Goal: Find specific page/section: Find specific page/section

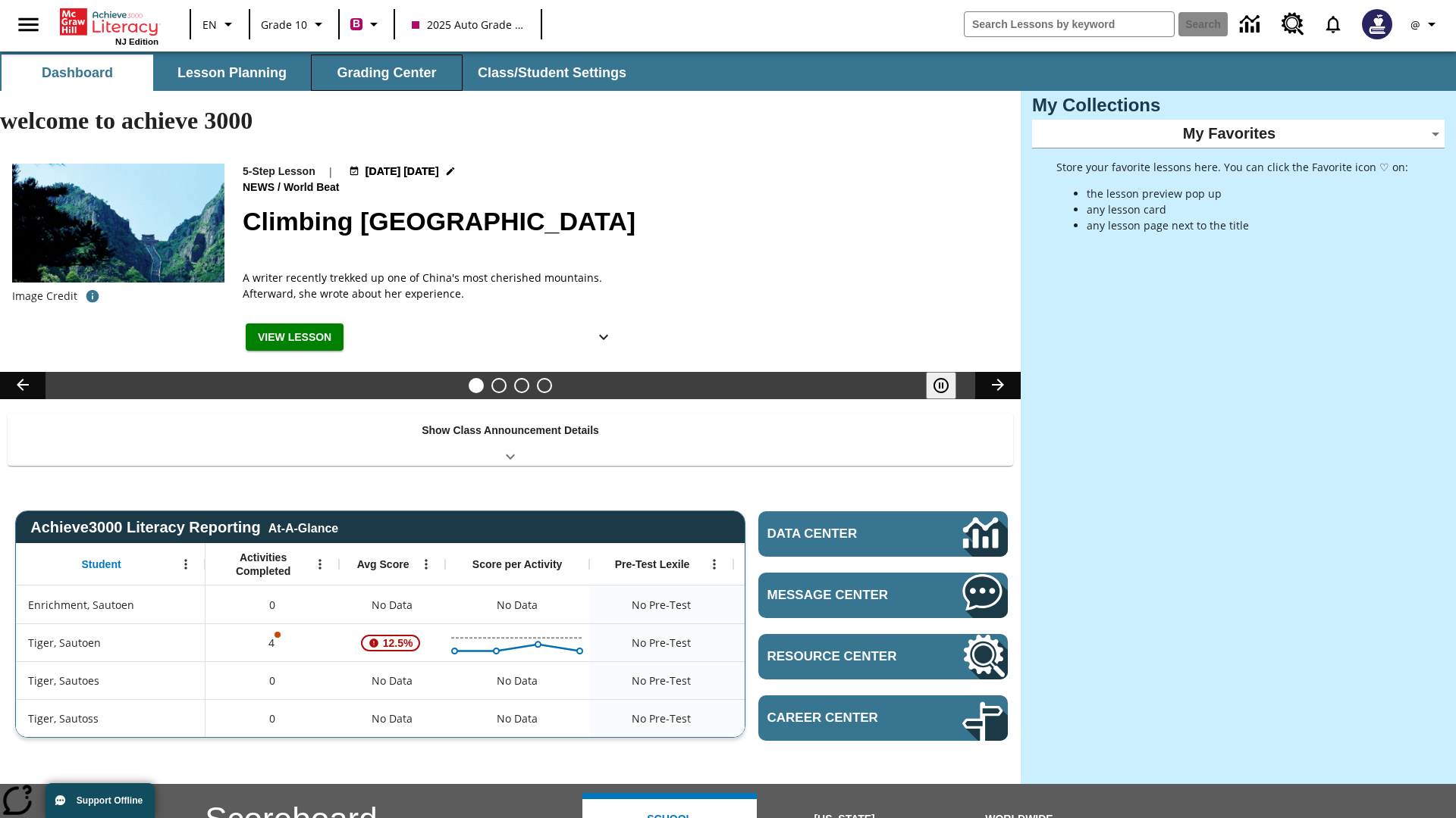
click at [386, 73] on button "Grading Center" at bounding box center [386, 73] width 151 height 36
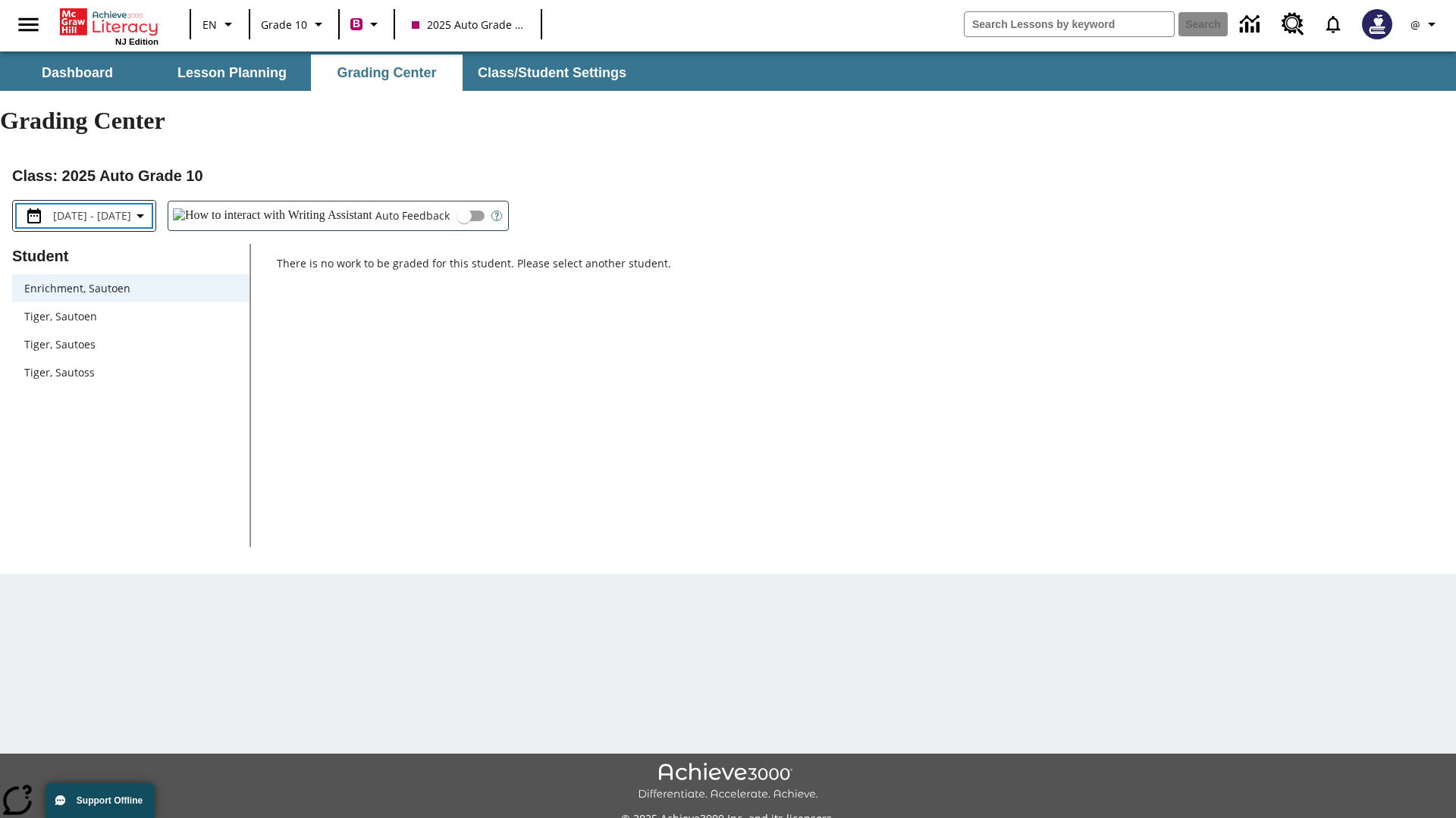
click at [111, 208] on span "[DATE] - [DATE]" at bounding box center [92, 215] width 78 height 16
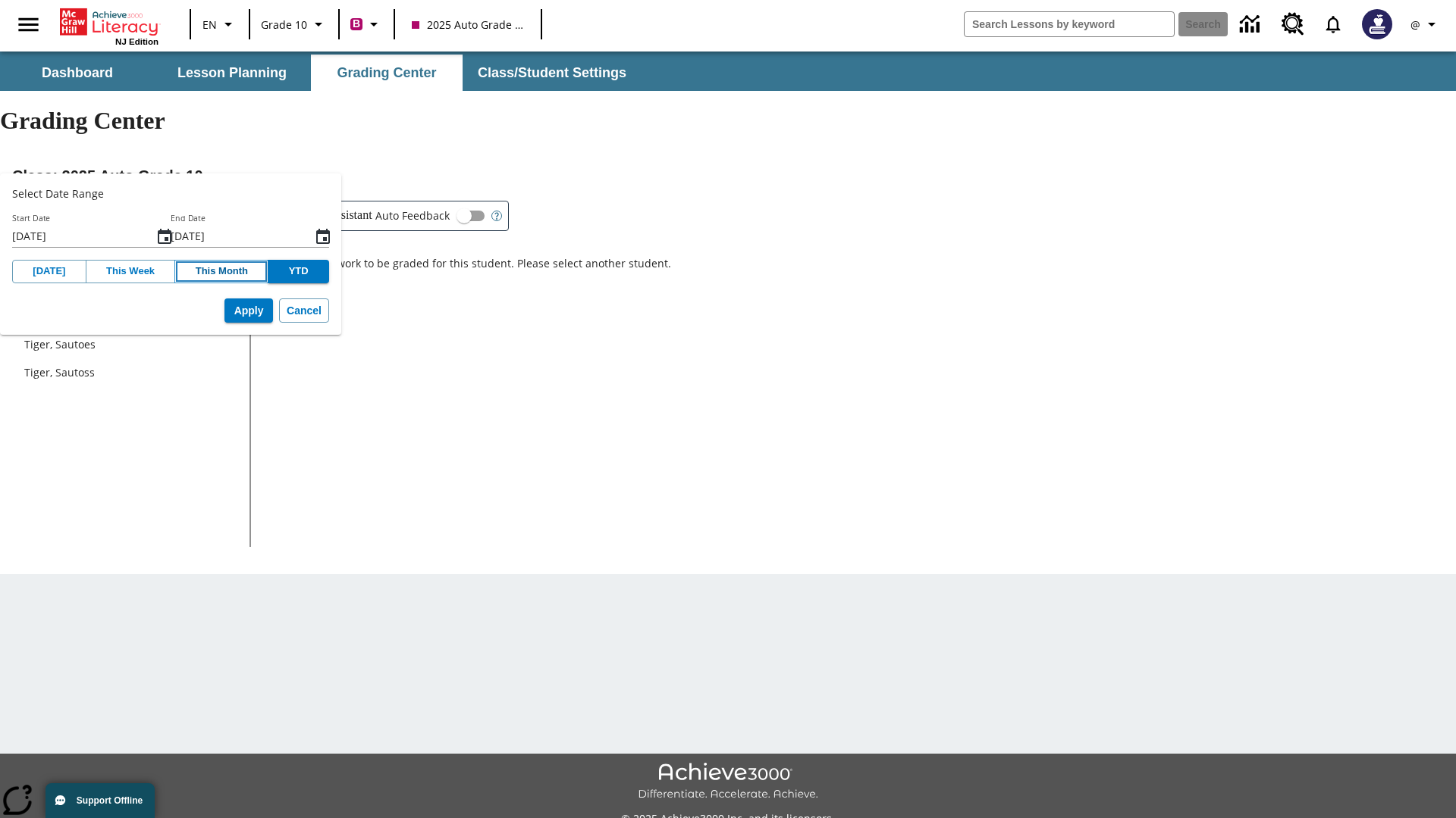
click at [220, 271] on button "This Month" at bounding box center [221, 272] width 94 height 24
type input "[DATE]"
click at [249, 311] on button "Apply" at bounding box center [248, 311] width 48 height 25
click at [113, 208] on span "[DATE] - [DATE]" at bounding box center [92, 215] width 78 height 16
click at [249, 311] on button "Apply" at bounding box center [248, 311] width 48 height 25
